Goal: Task Accomplishment & Management: Manage account settings

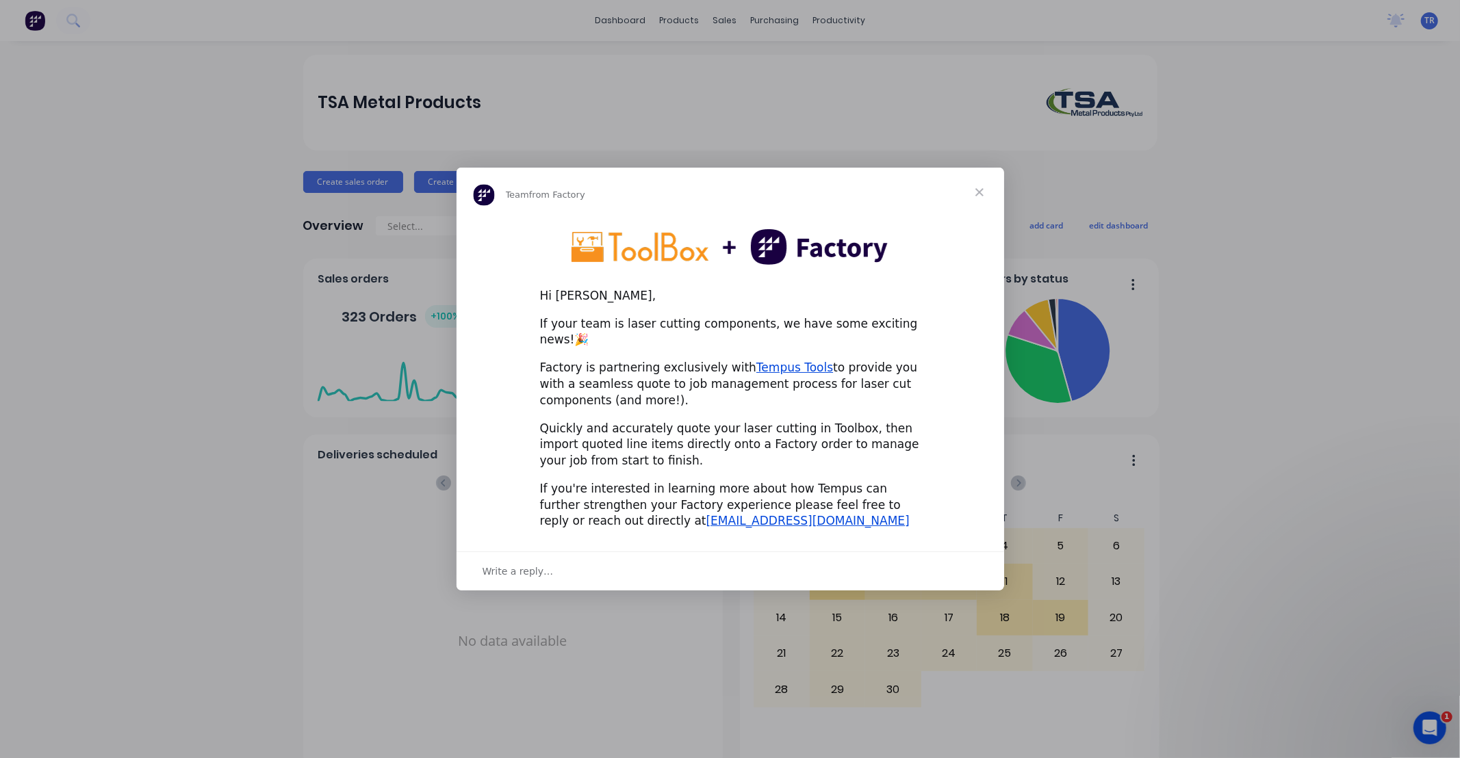
click at [982, 201] on span "Close" at bounding box center [979, 192] width 49 height 49
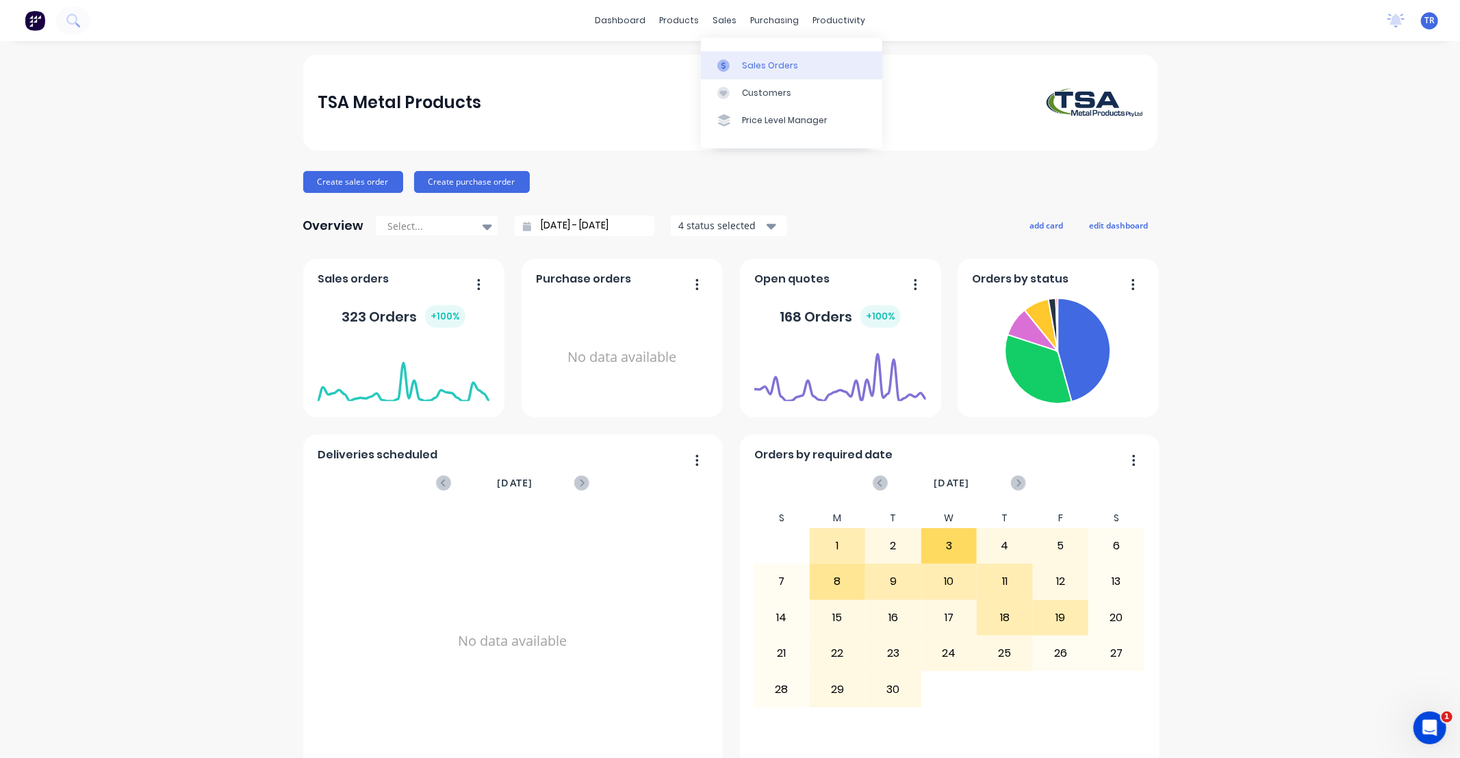
click at [755, 62] on div "Sales Orders" at bounding box center [770, 66] width 56 height 12
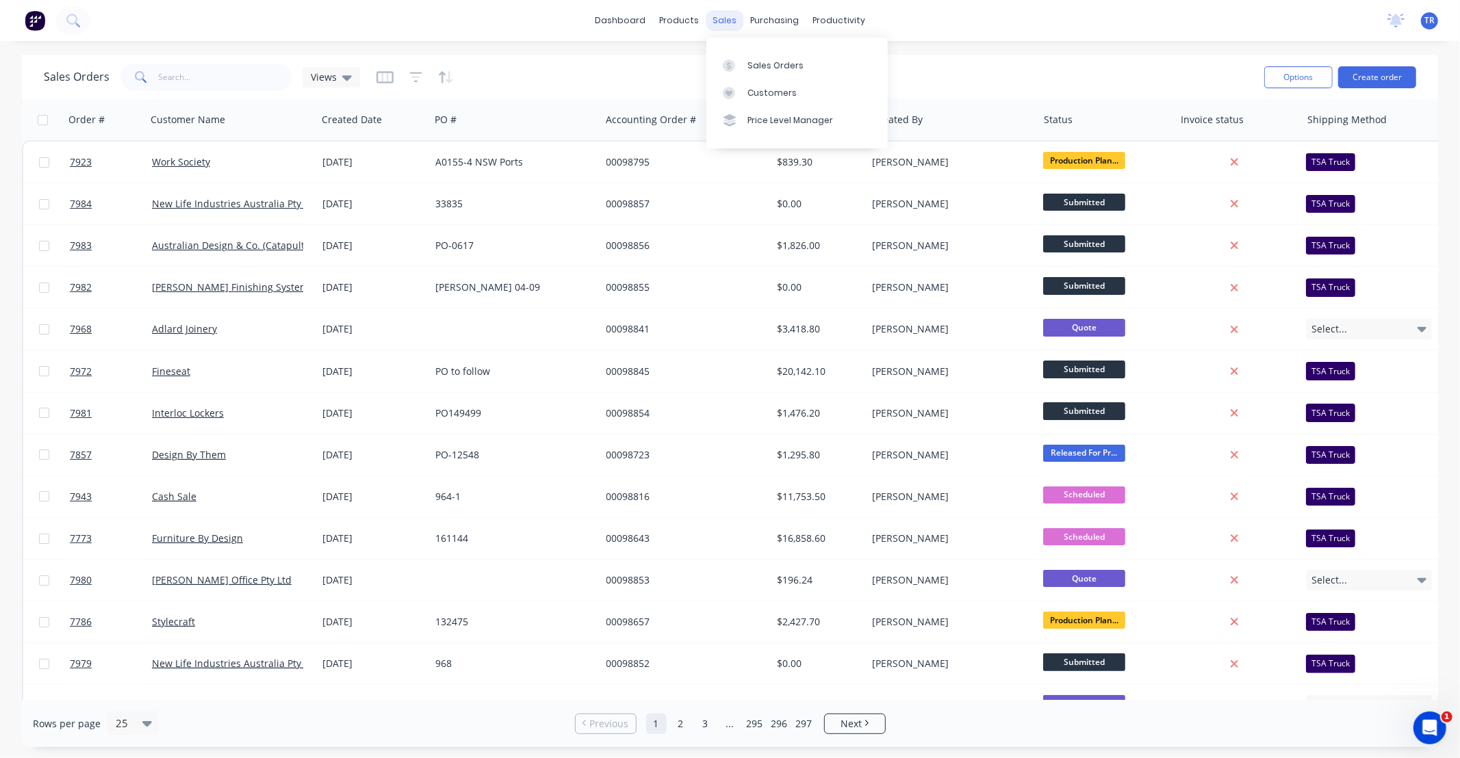
click at [721, 23] on div "sales" at bounding box center [725, 20] width 38 height 21
click at [751, 57] on link "Sales Orders" at bounding box center [796, 64] width 181 height 27
click at [228, 73] on input "text" at bounding box center [225, 77] width 133 height 27
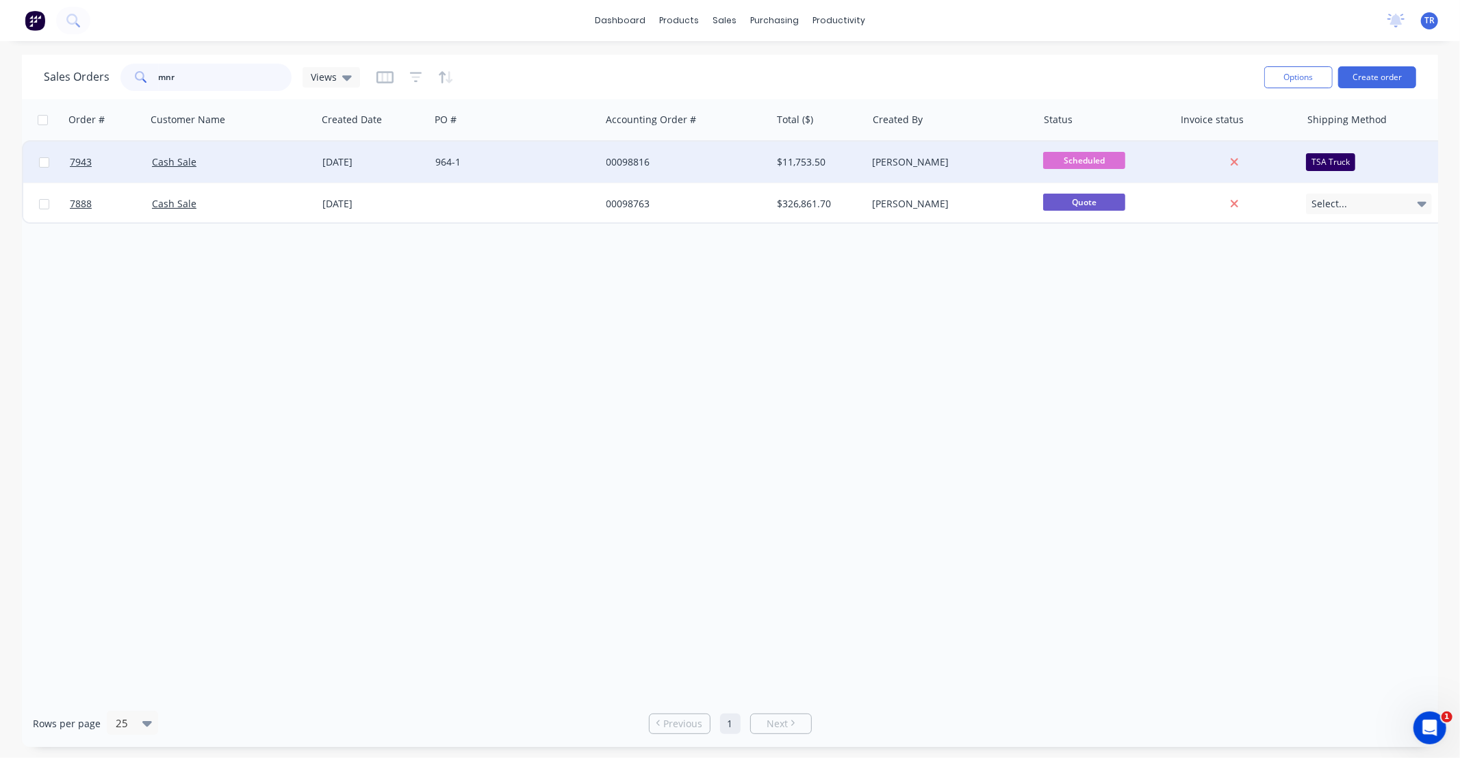
type input "mnr"
click at [235, 156] on div "Cash Sale" at bounding box center [228, 162] width 152 height 14
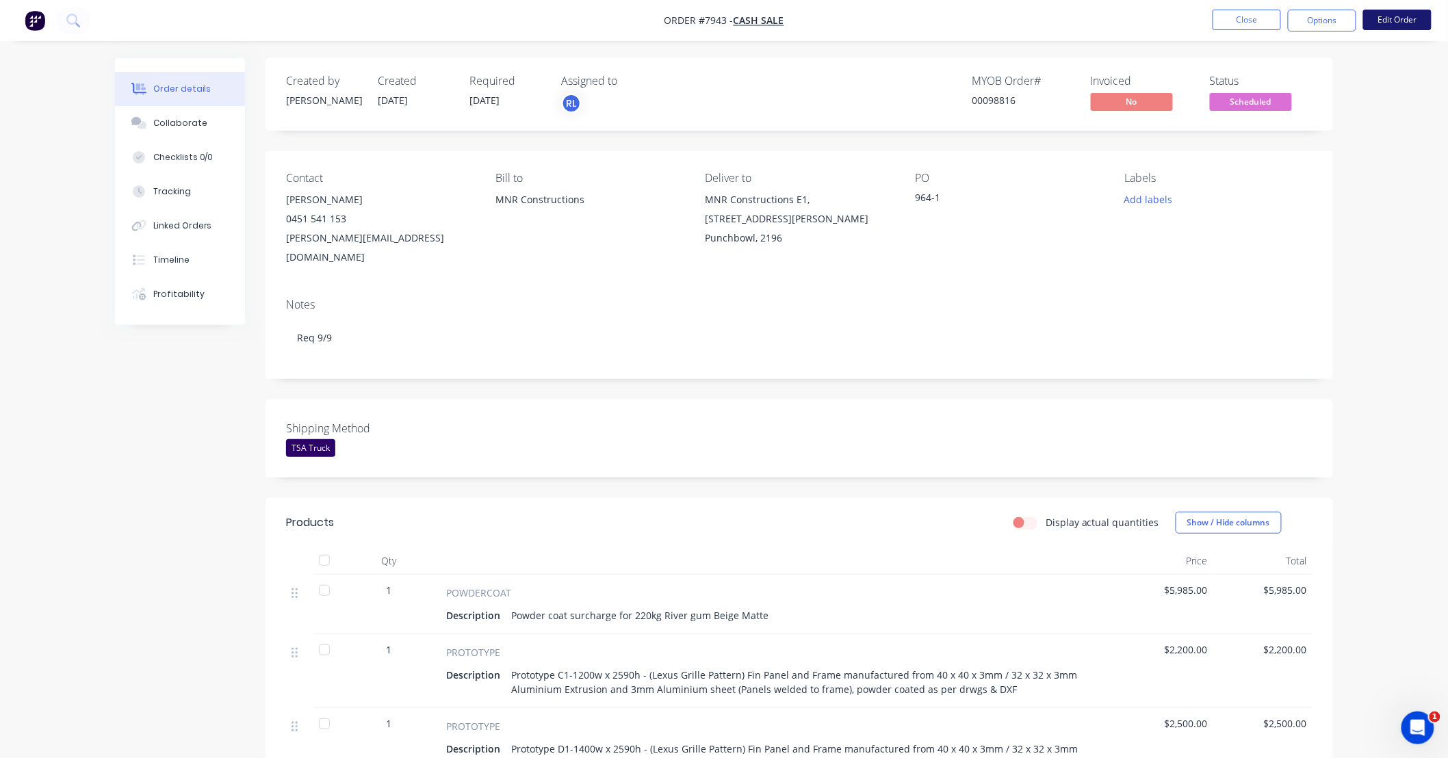
click at [1385, 17] on button "Edit Order" at bounding box center [1397, 20] width 68 height 21
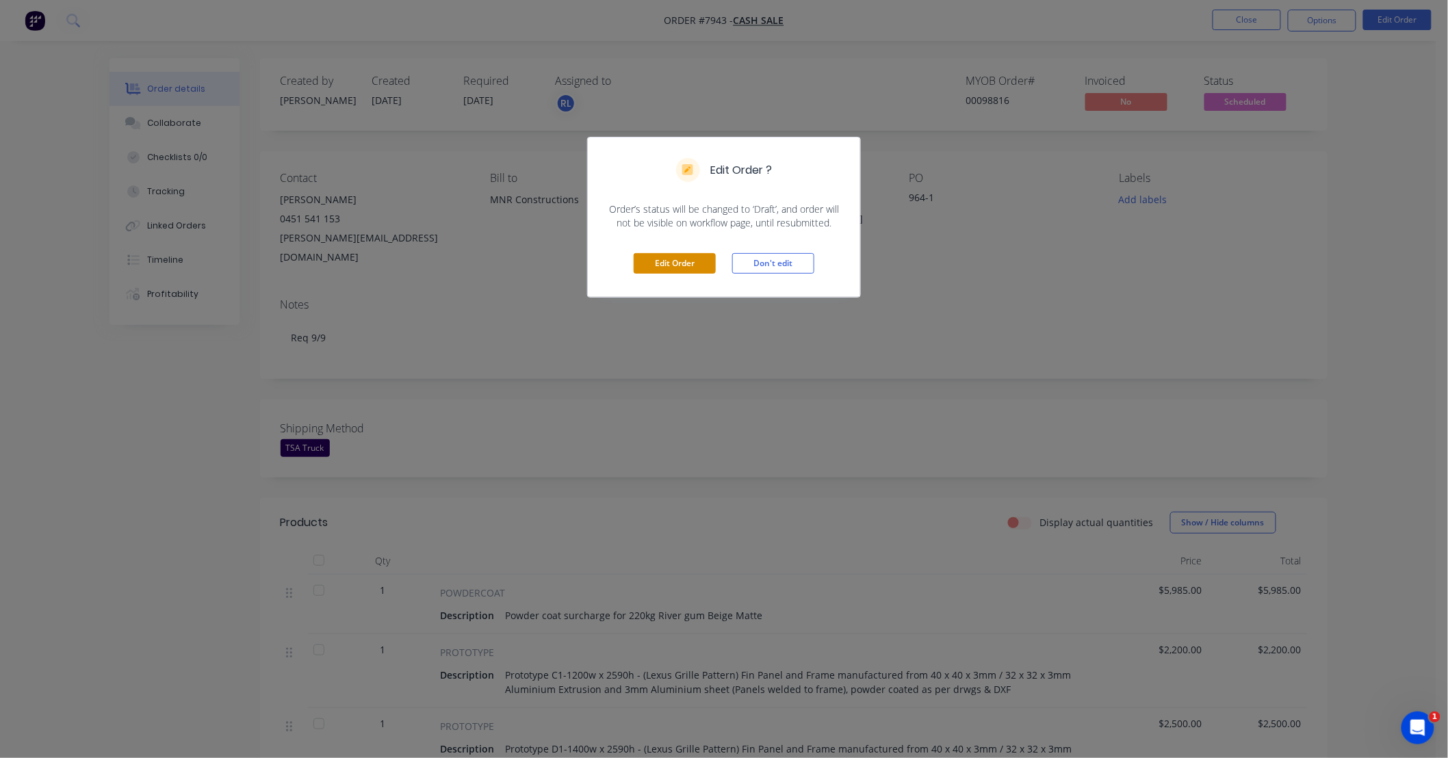
click at [693, 264] on button "Edit Order" at bounding box center [675, 263] width 82 height 21
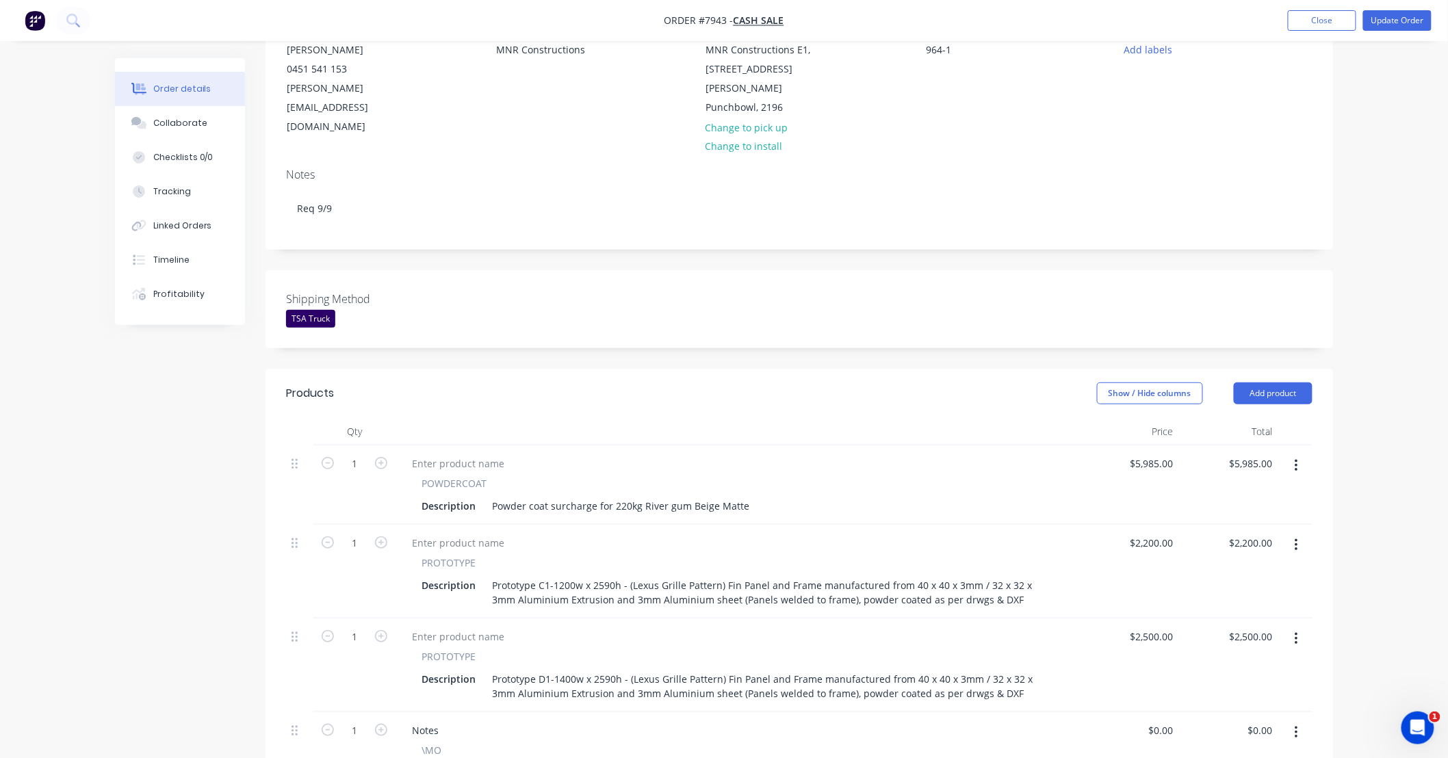
scroll to position [304, 0]
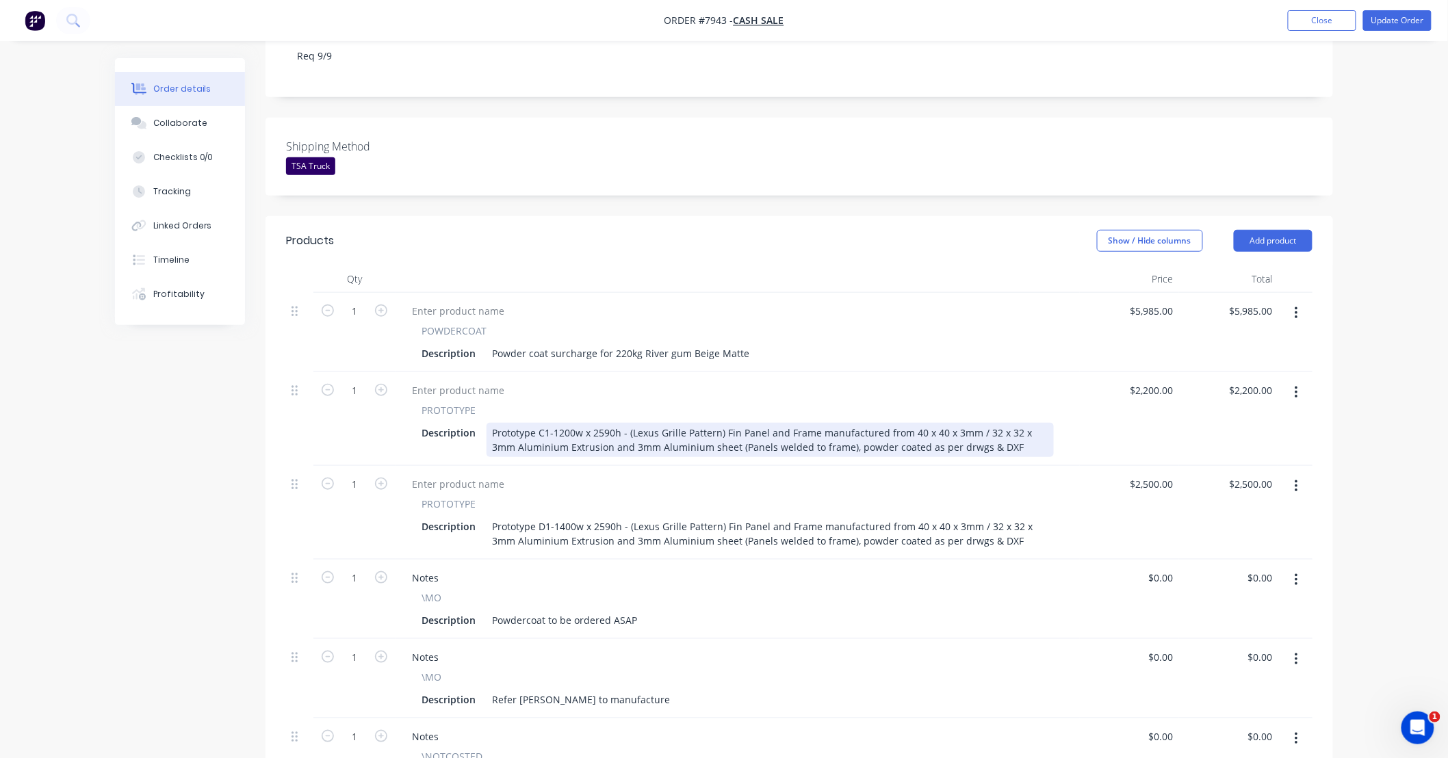
click at [1005, 423] on div "Prototype C1-1200w x 2590h - (Lexus Grille Pattern) Fin Panel and Frame manufac…" at bounding box center [770, 440] width 567 height 34
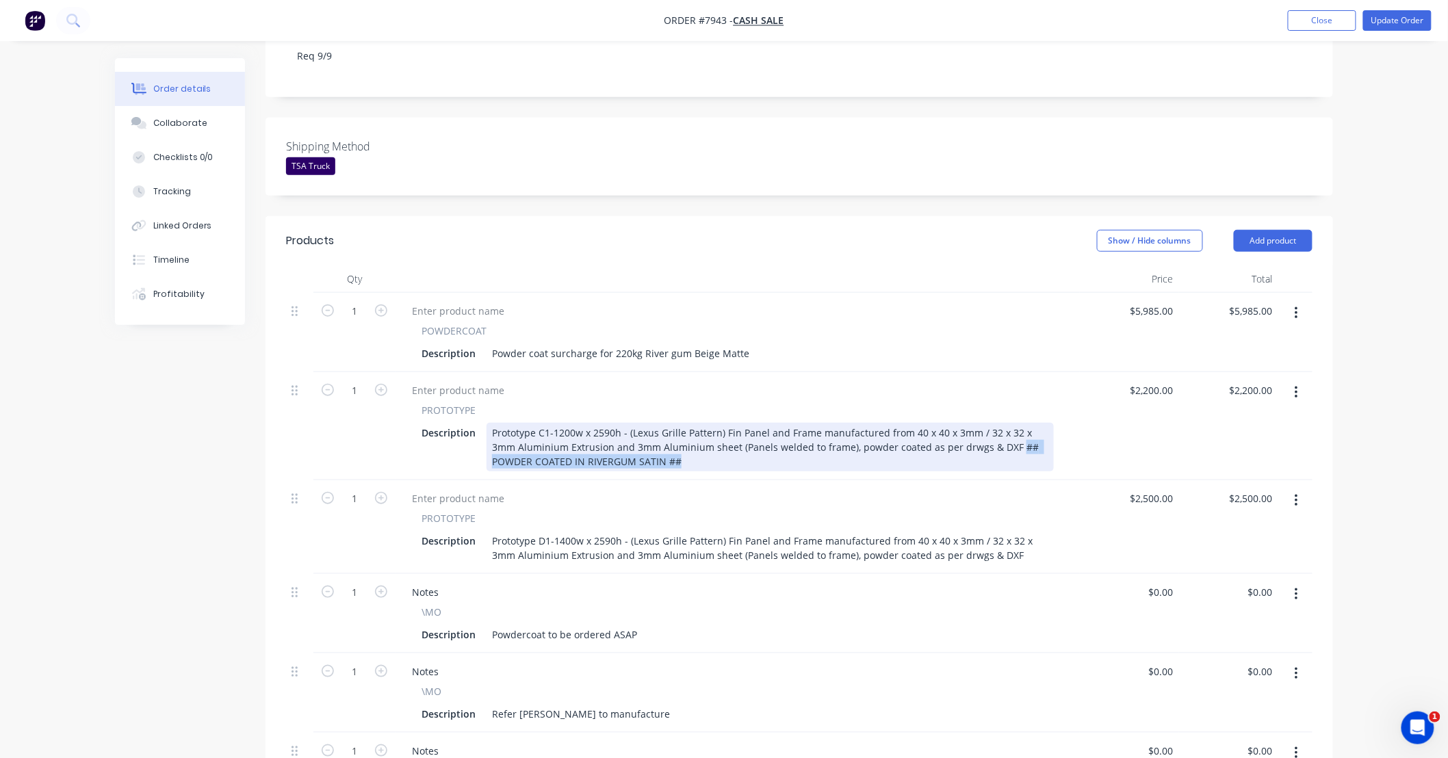
drag, startPoint x: 643, startPoint y: 422, endPoint x: 986, endPoint y: 412, distance: 343.1
click at [986, 423] on div "Prototype C1-1200w x 2590h - (Lexus Grille Pattern) Fin Panel and Frame manufac…" at bounding box center [770, 447] width 567 height 49
copy div "## POWDER COATED IN RIVERGUM SATIN ##"
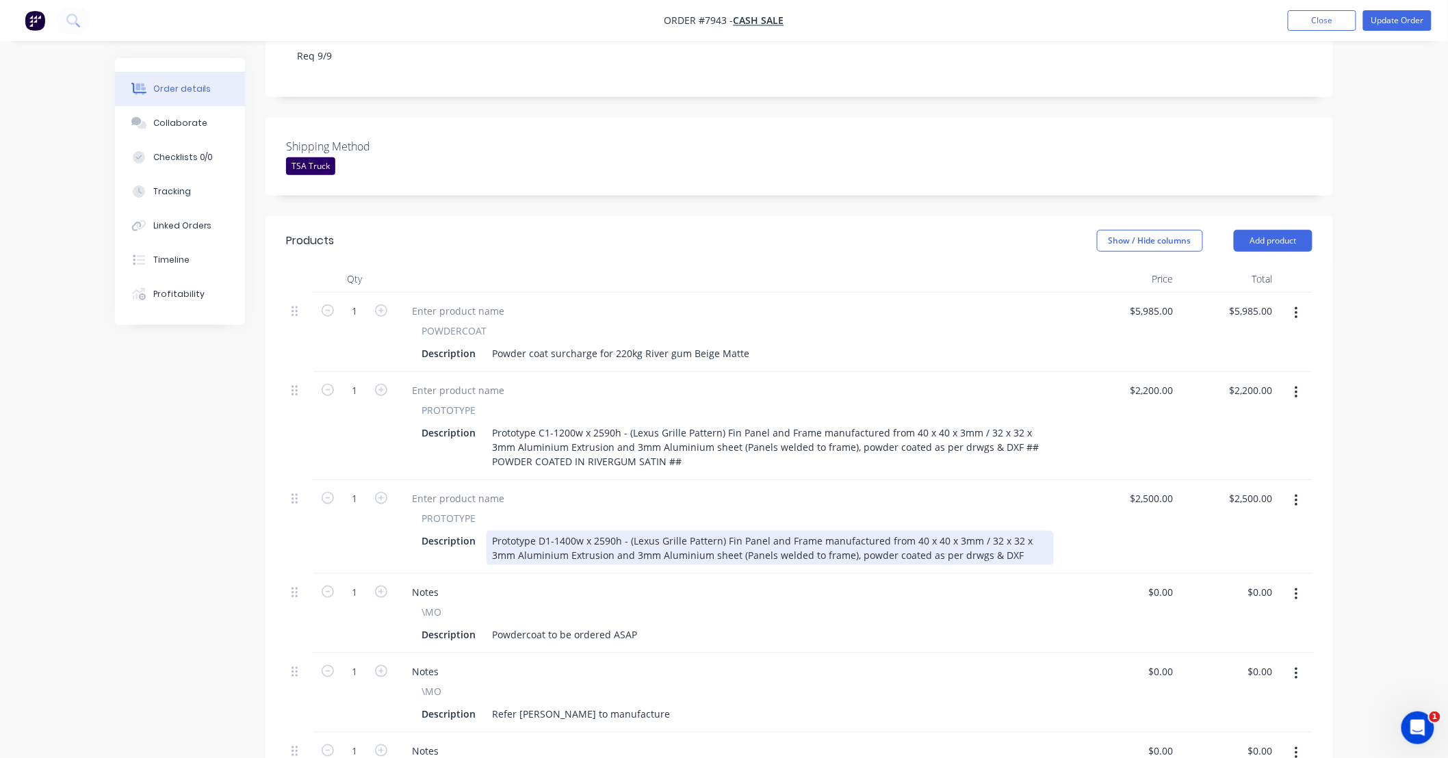
click at [837, 531] on div "Prototype D1-1400w x 2590h - (Lexus Grille Pattern) Fin Panel and Frame manufac…" at bounding box center [770, 548] width 567 height 34
drag, startPoint x: 990, startPoint y: 514, endPoint x: 1058, endPoint y: 530, distance: 70.2
click at [990, 531] on div "Prototype D1-1400w x 2590h - (Lexus Grille Pattern) Fin Panel and Frame manufac…" at bounding box center [770, 548] width 567 height 34
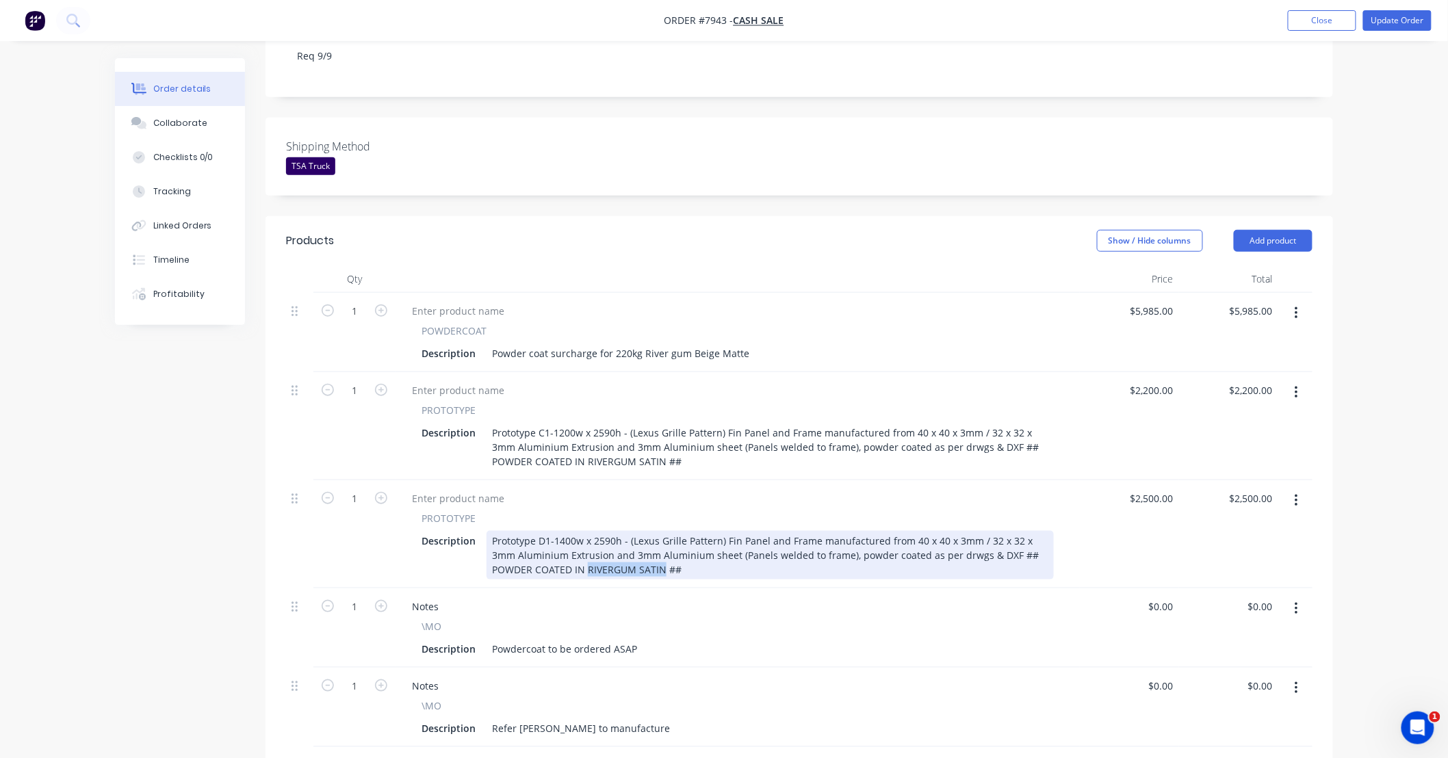
drag, startPoint x: 543, startPoint y: 526, endPoint x: 619, endPoint y: 532, distance: 76.9
click at [619, 532] on div "Prototype D1-1400w x 2590h - (Lexus Grille Pattern) Fin Panel and Frame manufac…" at bounding box center [770, 555] width 567 height 49
click at [681, 531] on div "Prototype D1-1400w x 2590h - (Lexus Grille Pattern) Fin Panel and Frame manufac…" at bounding box center [770, 555] width 567 height 49
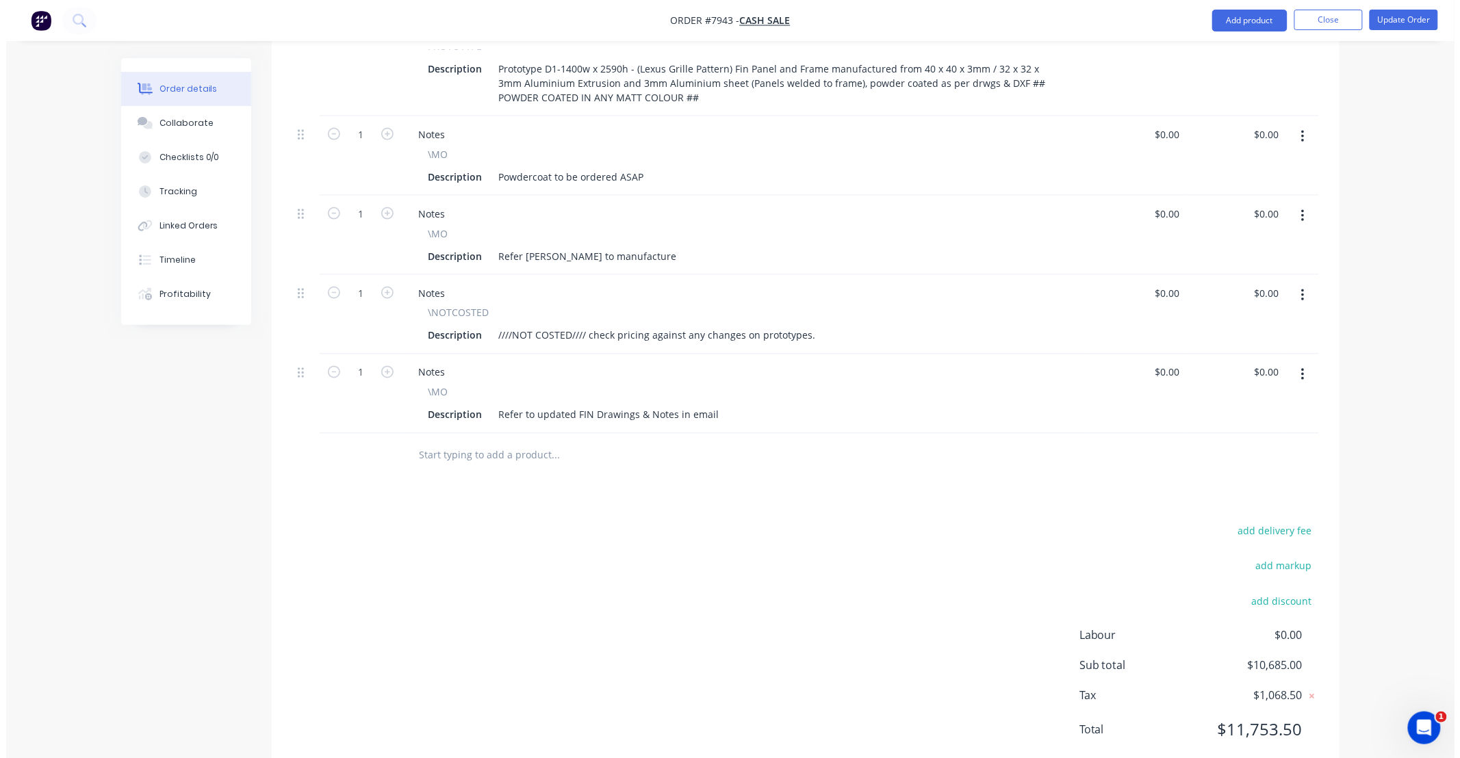
scroll to position [0, 0]
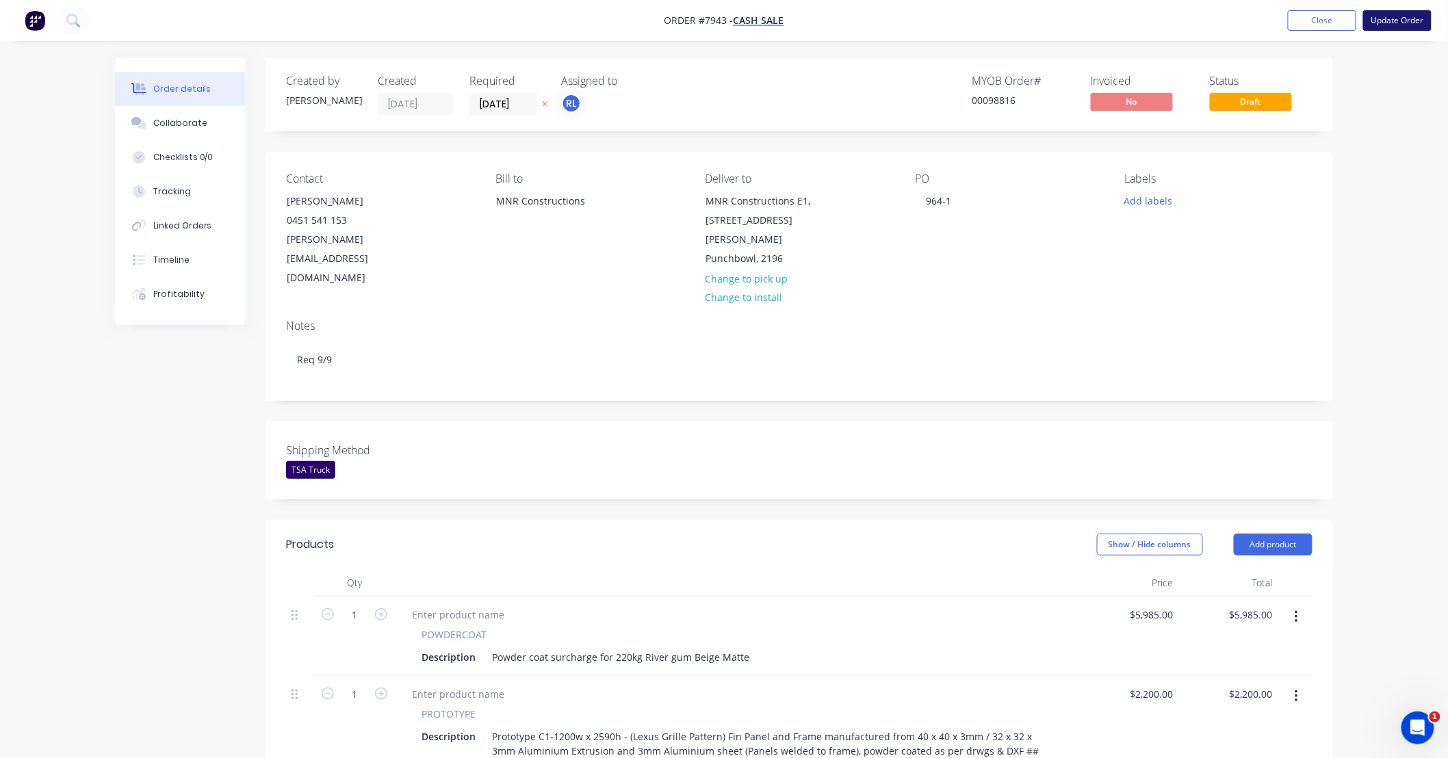
type input "$2,500.00"
click at [1383, 17] on button "Update Order" at bounding box center [1397, 20] width 68 height 21
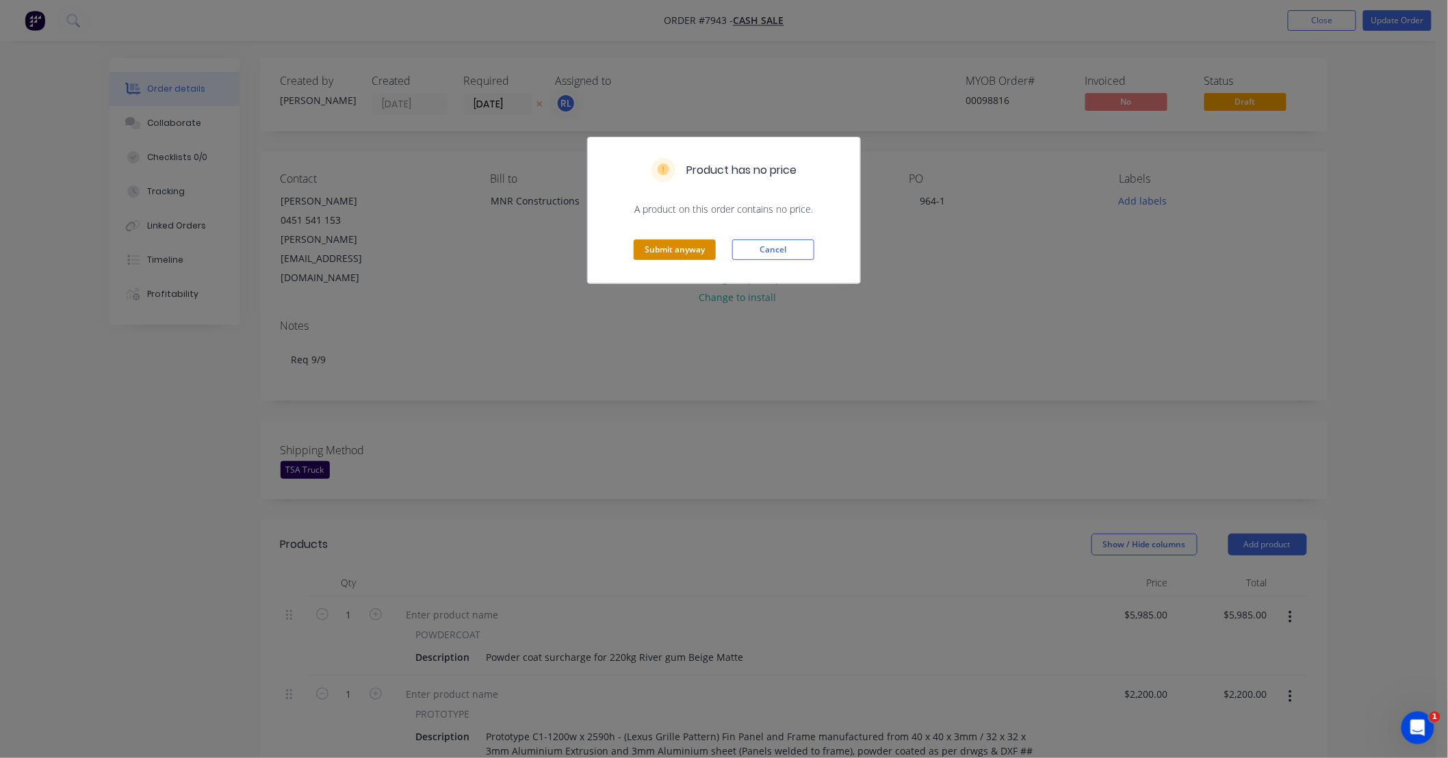
click at [694, 249] on button "Submit anyway" at bounding box center [675, 250] width 82 height 21
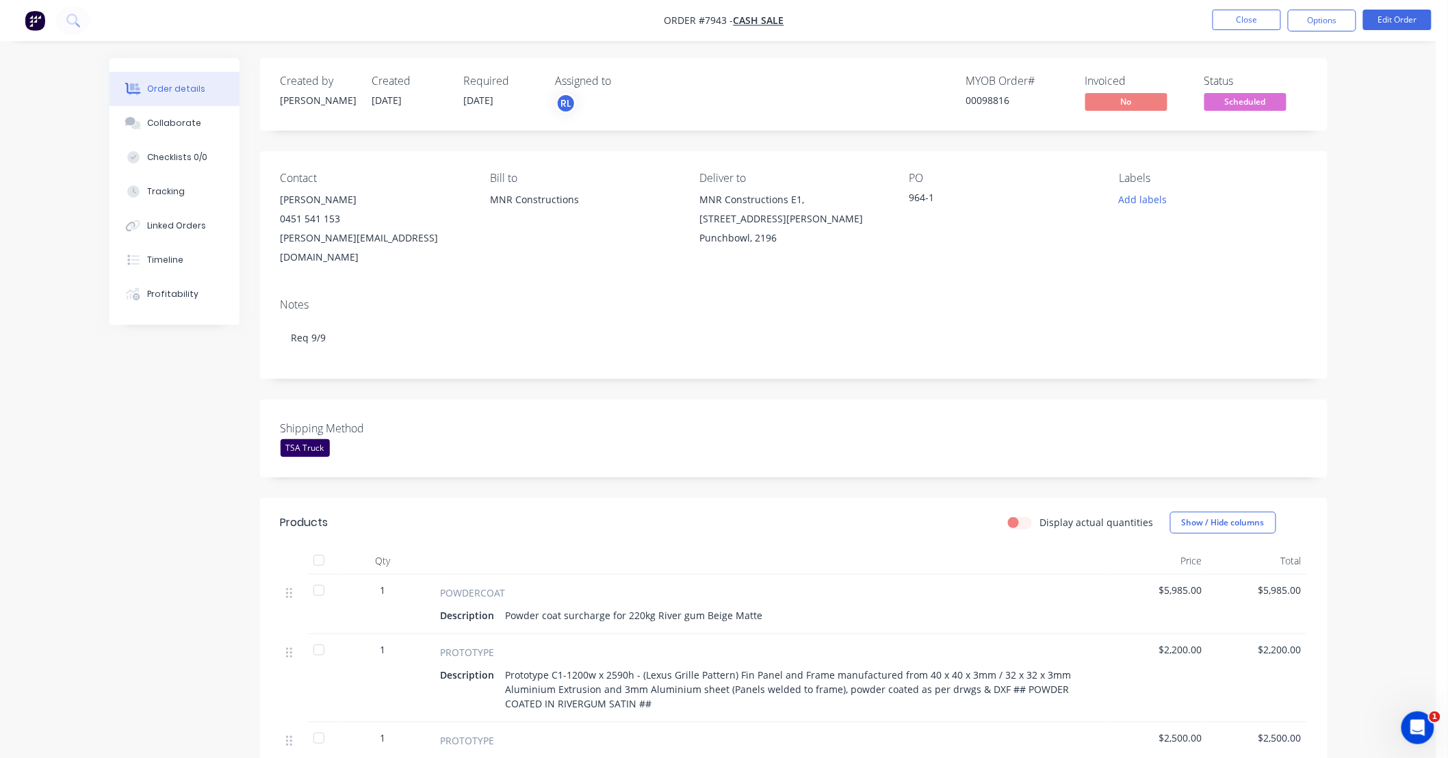
click at [1381, 248] on div "Order details Collaborate Checklists 0/0 Tracking Linked Orders Timeline Profit…" at bounding box center [718, 660] width 1437 height 1320
click at [1379, 270] on div "Order details Collaborate Checklists 0/0 Tracking Linked Orders Timeline Profit…" at bounding box center [718, 660] width 1437 height 1320
click at [1264, 29] on button "Close" at bounding box center [1247, 20] width 68 height 21
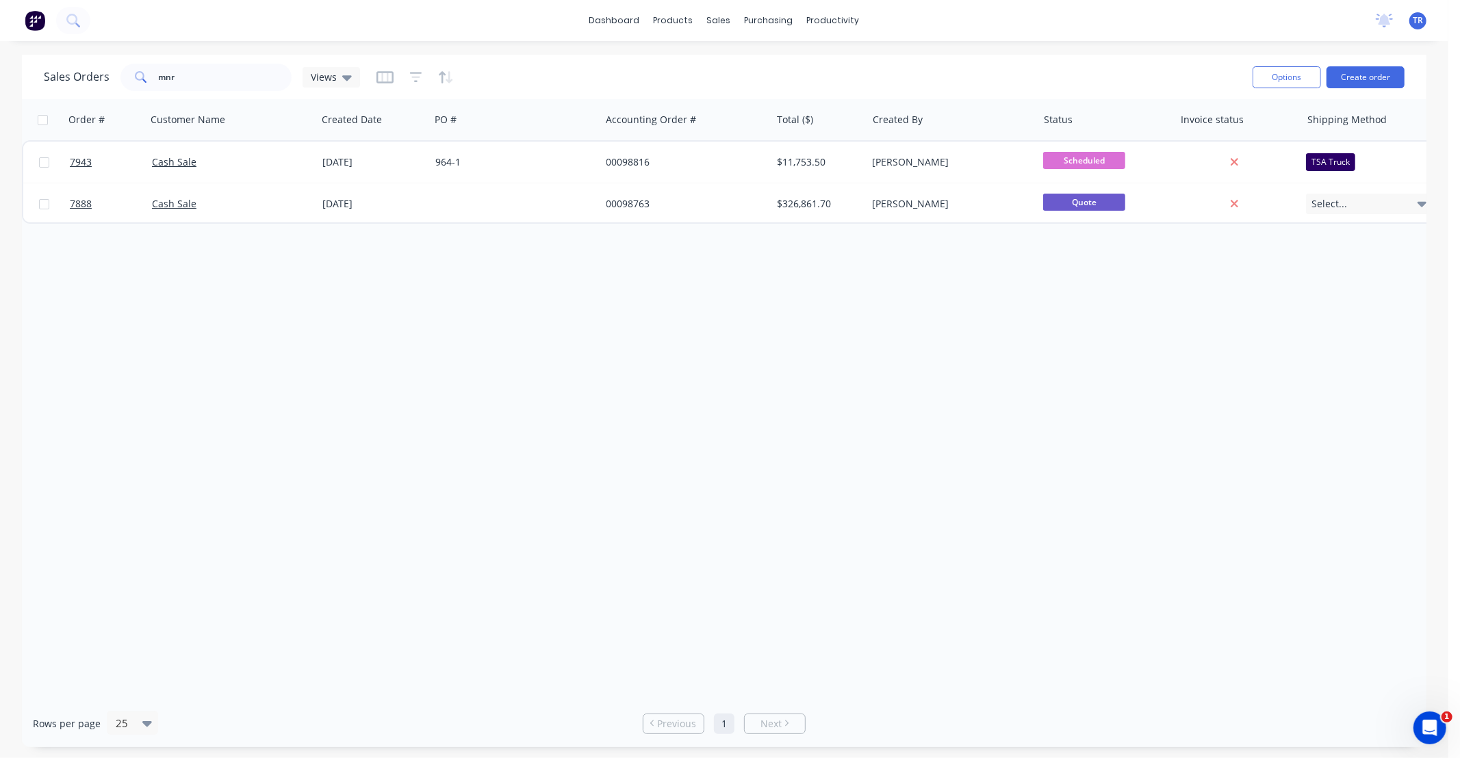
click at [1381, 340] on div "Order # Customer Name Created Date PO # Accounting Order # Total ($) Created By…" at bounding box center [724, 399] width 1405 height 601
drag, startPoint x: 1331, startPoint y: 408, endPoint x: 1320, endPoint y: 363, distance: 45.8
click at [1331, 409] on div "Order # Customer Name Created Date PO # Accounting Order # Total ($) Created By…" at bounding box center [724, 399] width 1405 height 601
